Goal: Find specific page/section: Find specific page/section

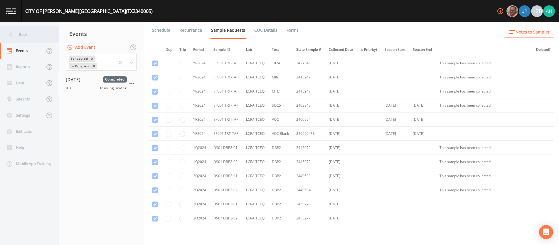
click at [33, 38] on div "Back" at bounding box center [26, 34] width 53 height 16
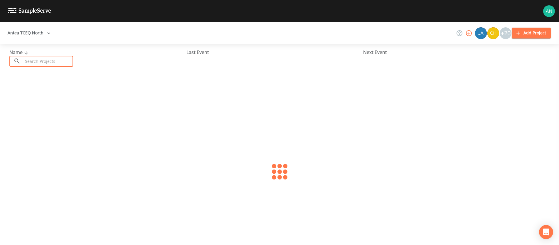
click at [45, 60] on input "text" at bounding box center [48, 61] width 50 height 11
paste input "TX1750023"
type input "TX1750023"
click at [34, 89] on link "[PERSON_NAME] WSC (TX1750023)" at bounding box center [46, 90] width 75 height 6
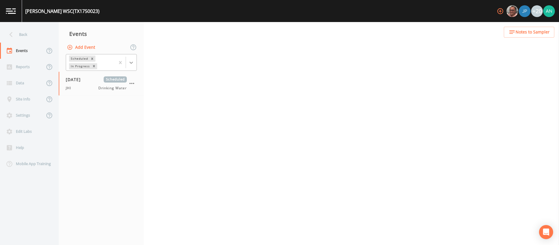
click at [130, 61] on icon at bounding box center [131, 63] width 6 height 6
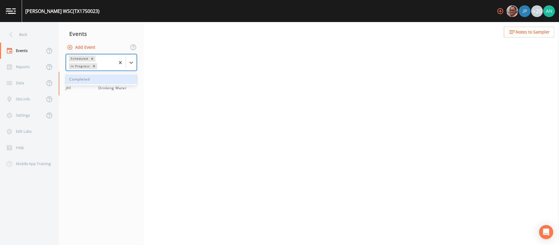
click at [127, 80] on div "Completed" at bounding box center [101, 79] width 71 height 10
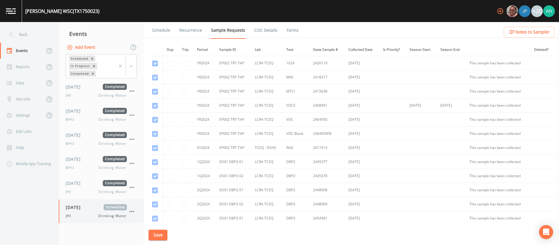
click at [74, 210] on span "[DATE]" at bounding box center [75, 207] width 19 height 6
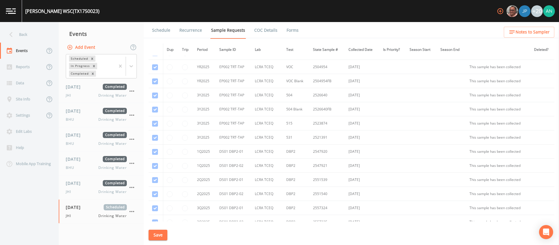
scroll to position [347, 0]
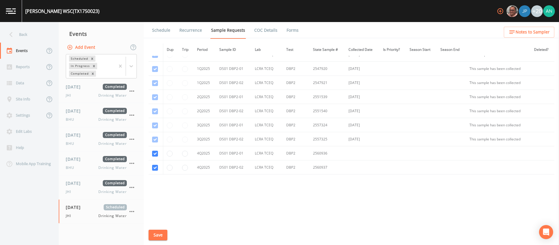
click at [290, 30] on link "Forms" at bounding box center [293, 30] width 14 height 16
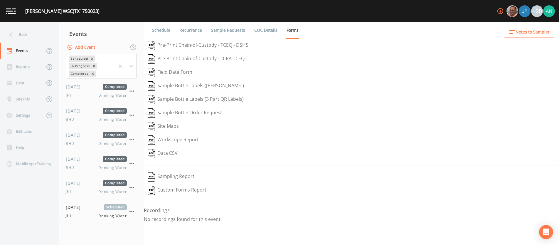
click at [233, 31] on link "Sample Requests" at bounding box center [228, 30] width 36 height 16
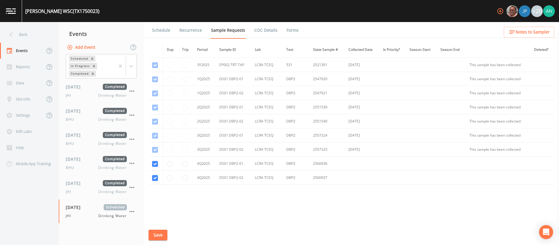
scroll to position [347, 0]
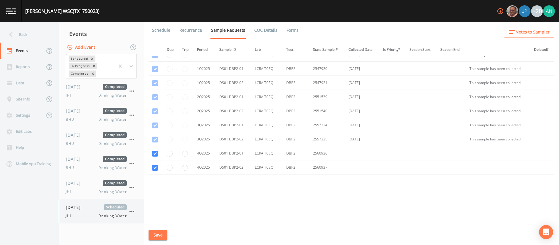
click at [81, 213] on div "JHI Drinking Water" at bounding box center [96, 215] width 61 height 5
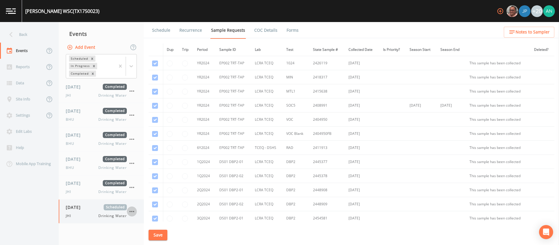
click at [134, 210] on icon "button" at bounding box center [131, 211] width 7 height 7
click at [148, 231] on p "Delete" at bounding box center [161, 232] width 38 height 7
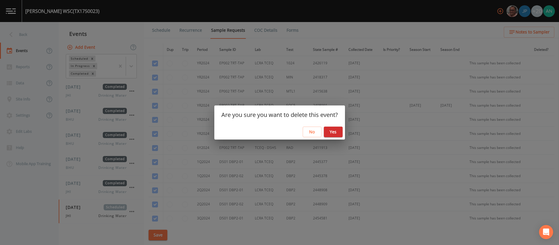
click at [337, 134] on button "Yes" at bounding box center [333, 131] width 19 height 11
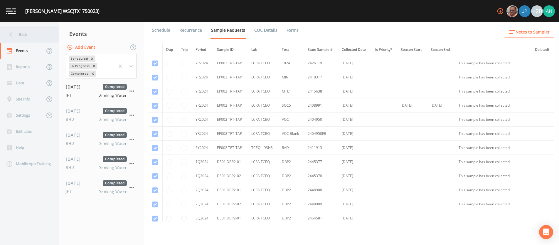
click at [11, 32] on icon at bounding box center [10, 34] width 3 height 5
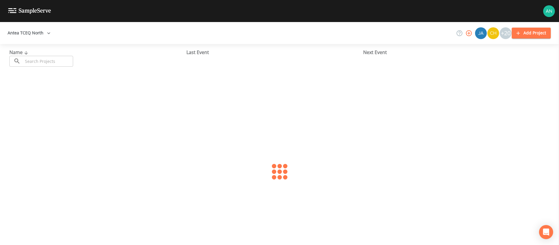
click at [47, 60] on input "text" at bounding box center [48, 61] width 50 height 11
paste input "TX0610004"
type input "TX0610004"
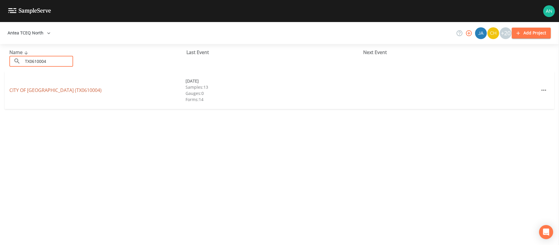
click at [33, 91] on link "CITY OF [GEOGRAPHIC_DATA] (TX0610004)" at bounding box center [55, 90] width 92 height 6
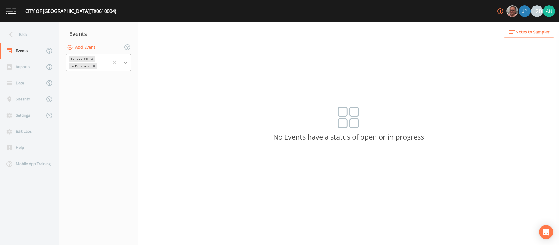
click at [124, 60] on icon at bounding box center [125, 63] width 6 height 6
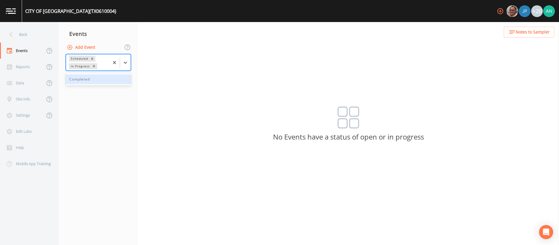
click at [103, 80] on div "Completed" at bounding box center [98, 79] width 65 height 10
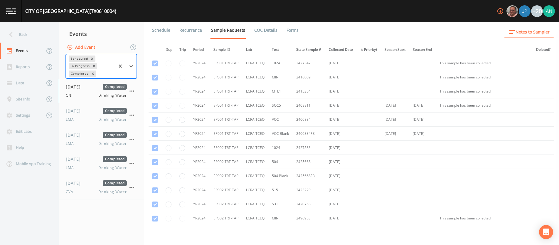
click at [89, 210] on nav "Events Add Event option Completed, selected. Scheduled In Progress Completed [D…" at bounding box center [101, 133] width 85 height 223
click at [287, 31] on link "Forms" at bounding box center [293, 30] width 14 height 16
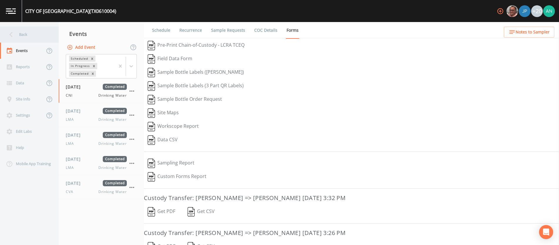
click at [16, 35] on icon at bounding box center [11, 34] width 10 height 10
